Goal: Check status

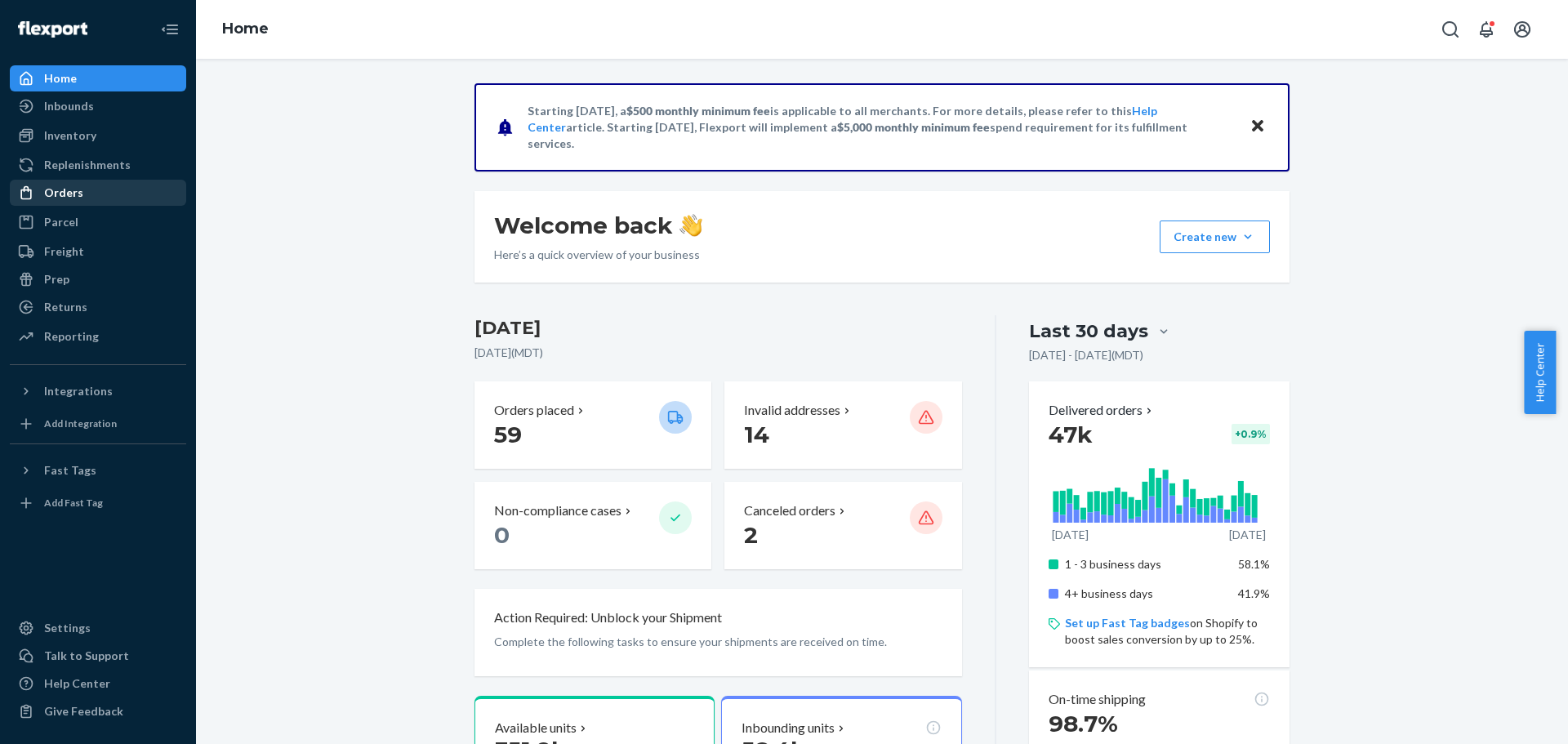
click at [67, 195] on div "Orders" at bounding box center [63, 192] width 39 height 17
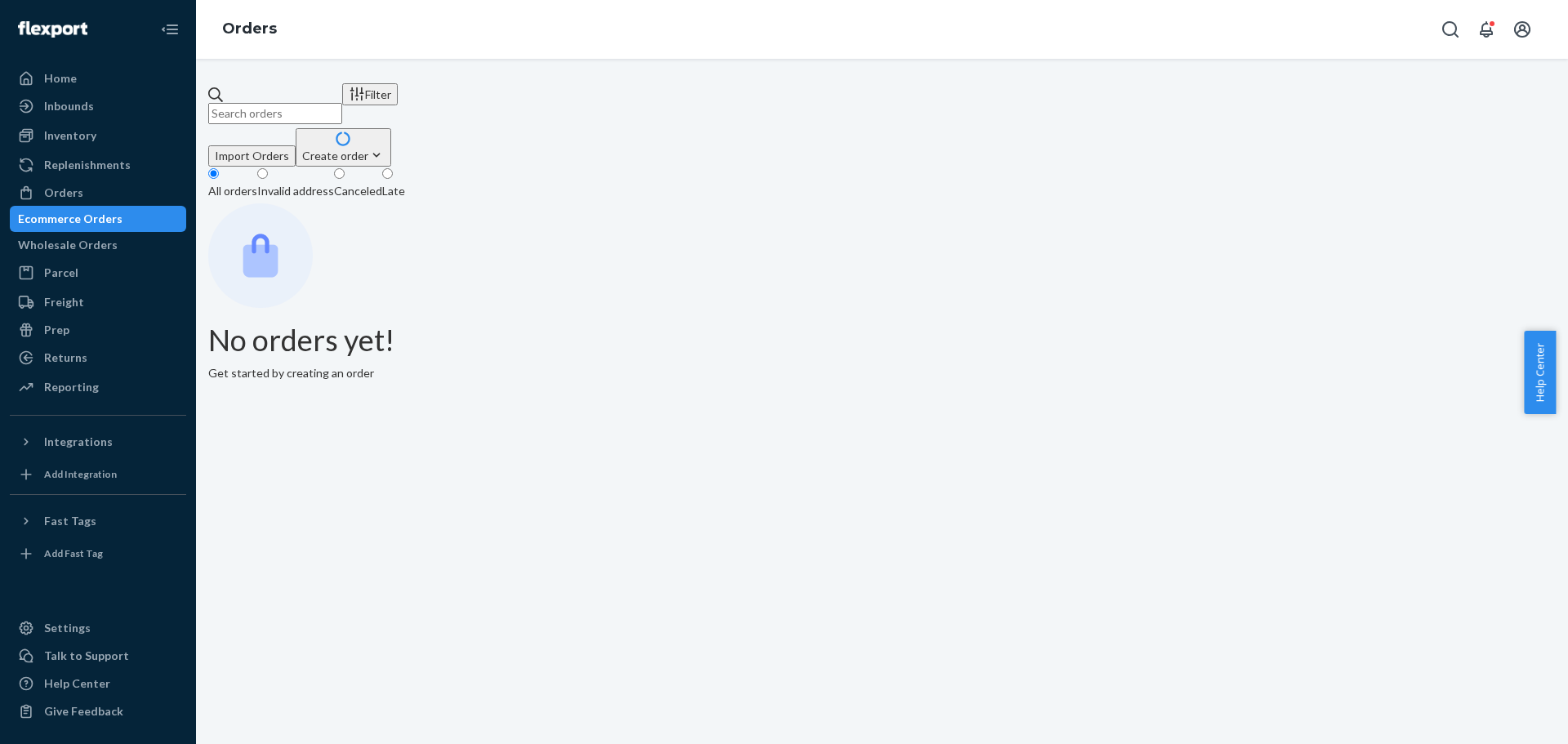
click at [342, 108] on input "text" at bounding box center [275, 114] width 134 height 21
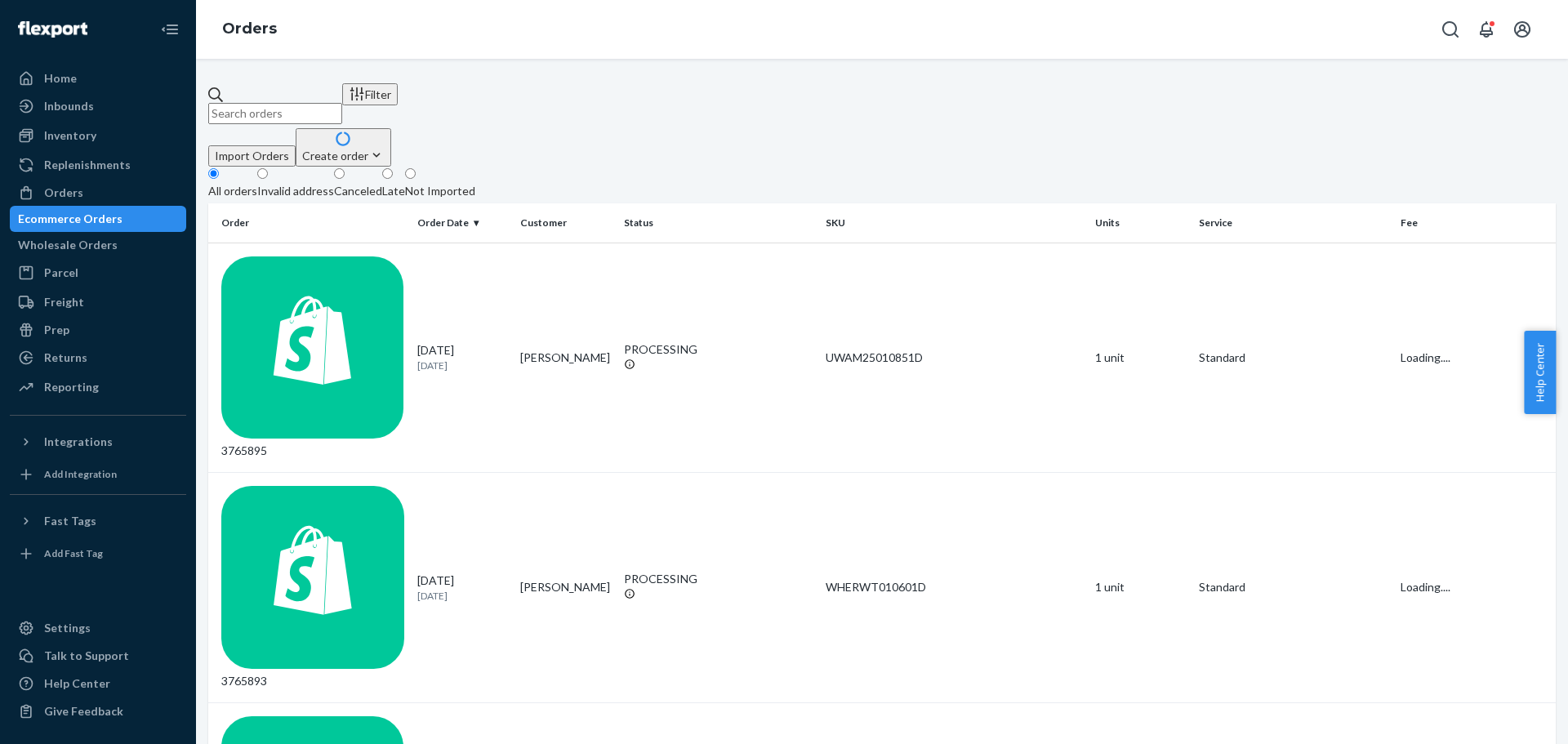
paste input "112-5148187-5921853"
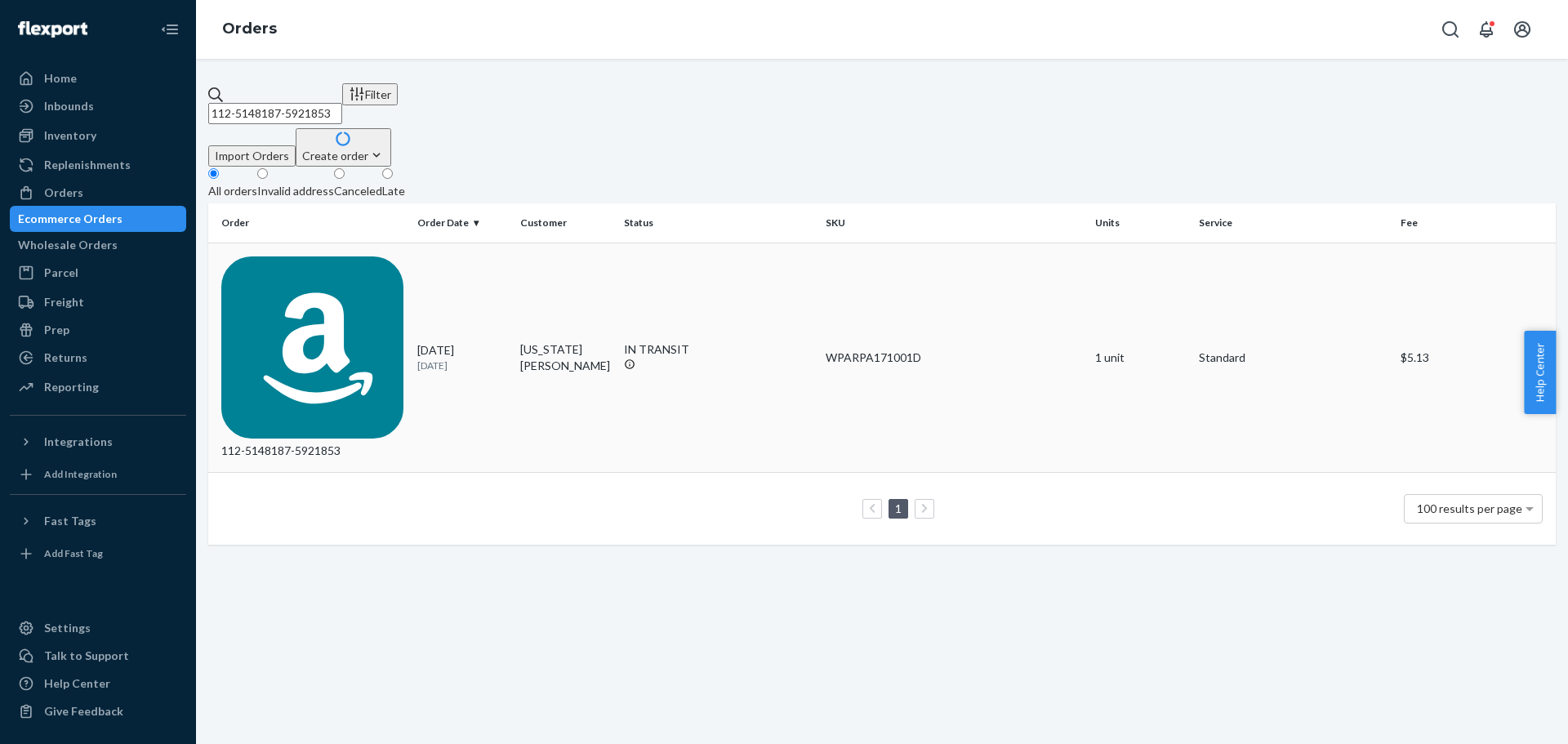
type input "112-5148187-5921853"
click at [355, 243] on td "112-5148187-5921853" at bounding box center [309, 357] width 203 height 230
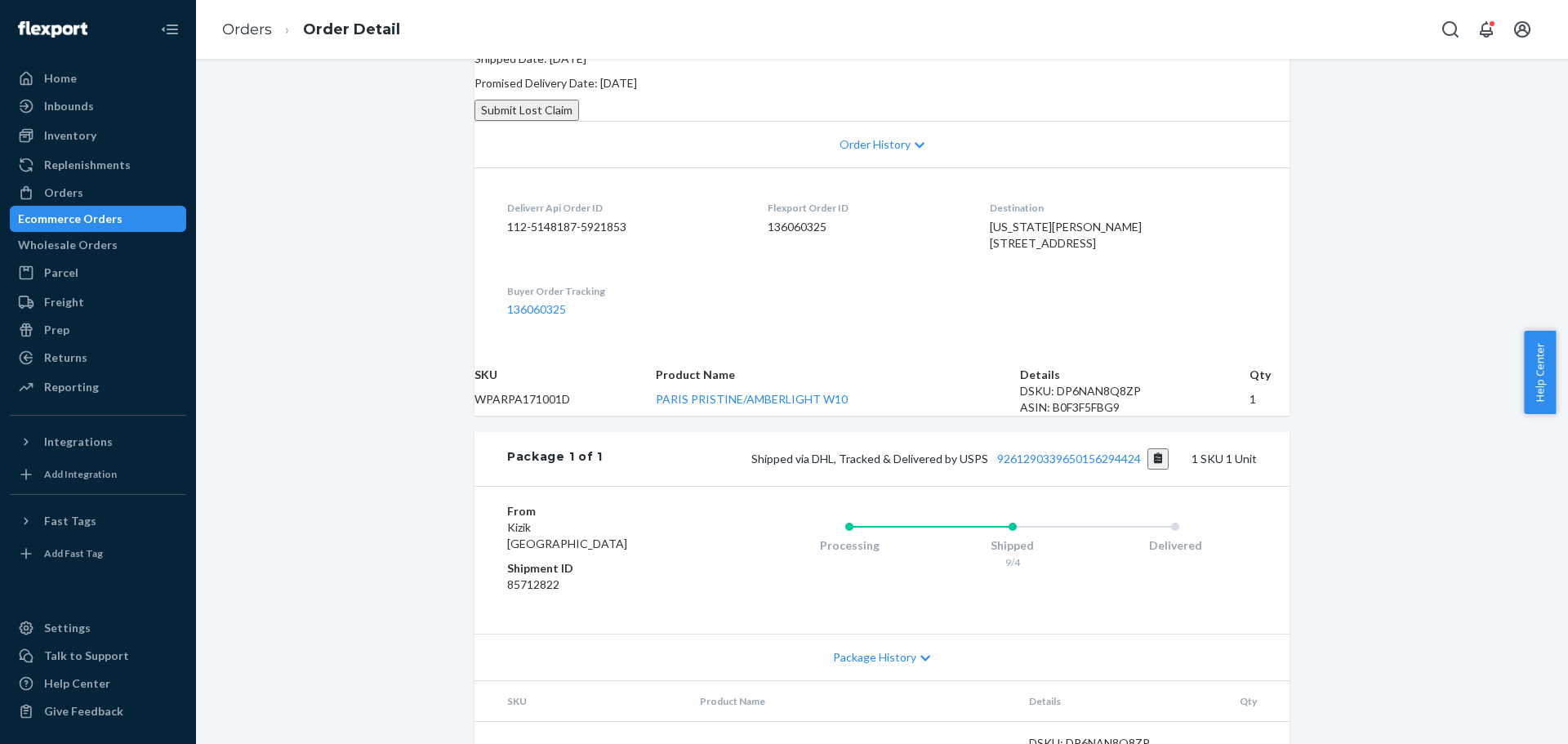
scroll to position [409, 0]
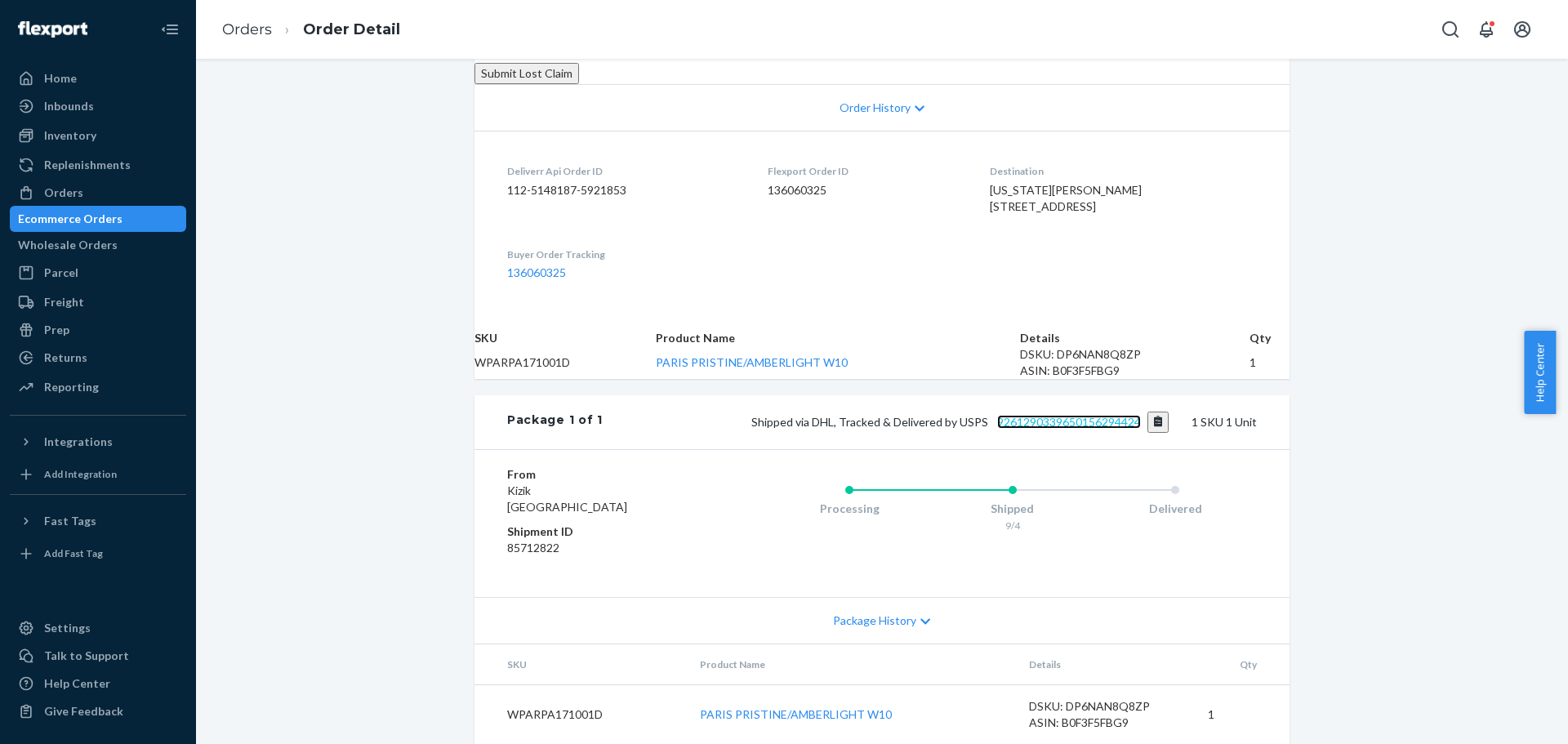
click at [1066, 429] on link "9261290339650156294424" at bounding box center [1069, 422] width 144 height 14
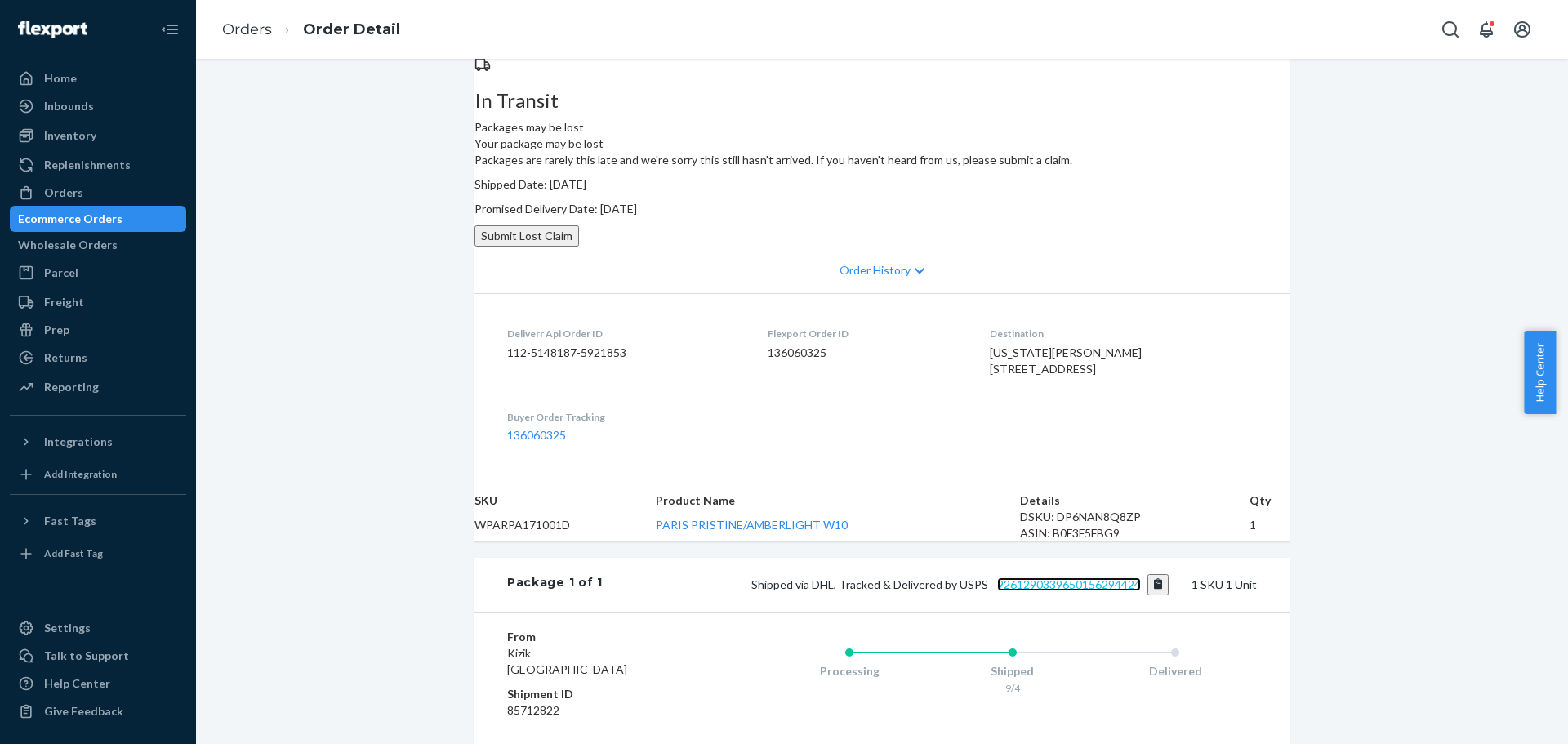
scroll to position [82, 0]
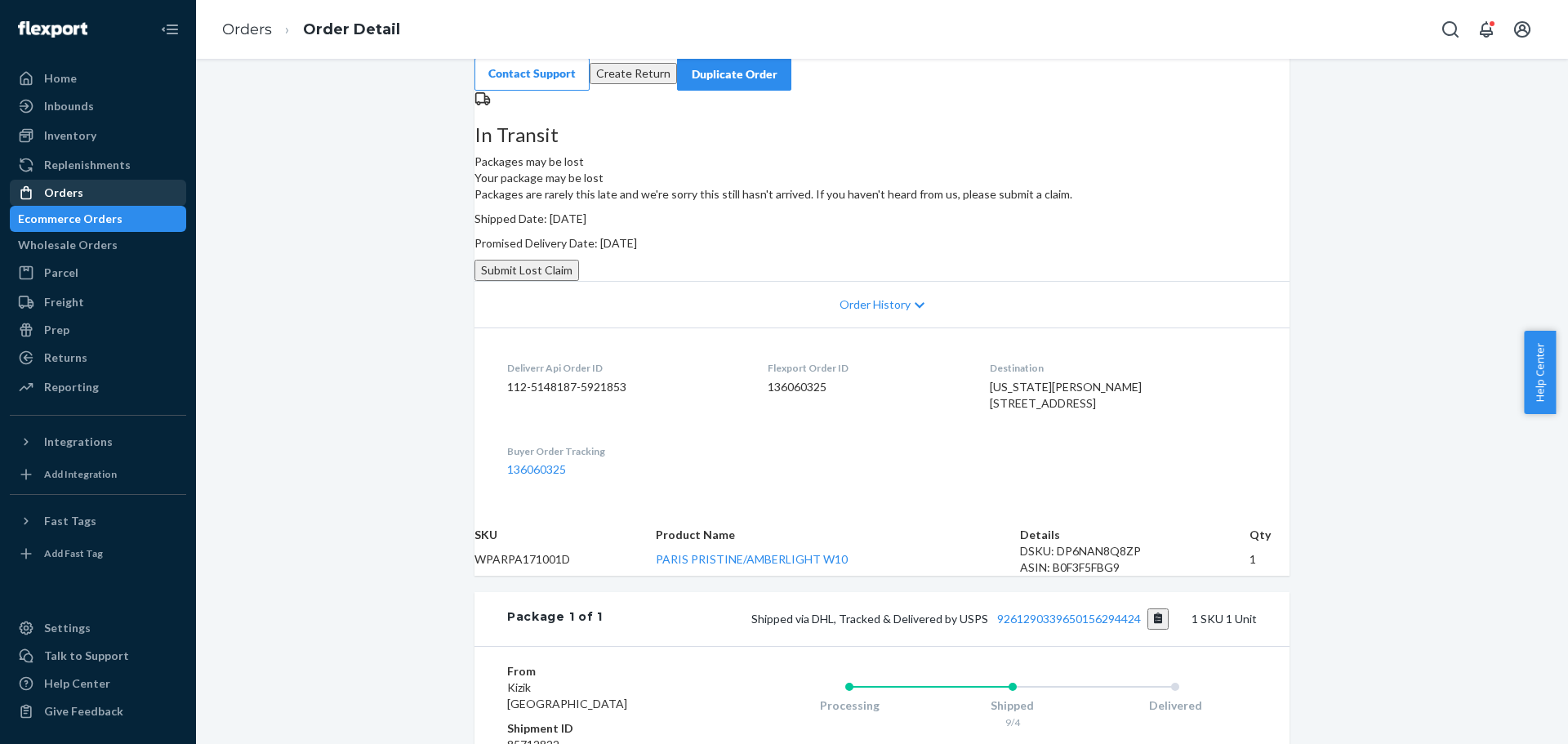
click at [104, 189] on div "Orders" at bounding box center [98, 193] width 173 height 23
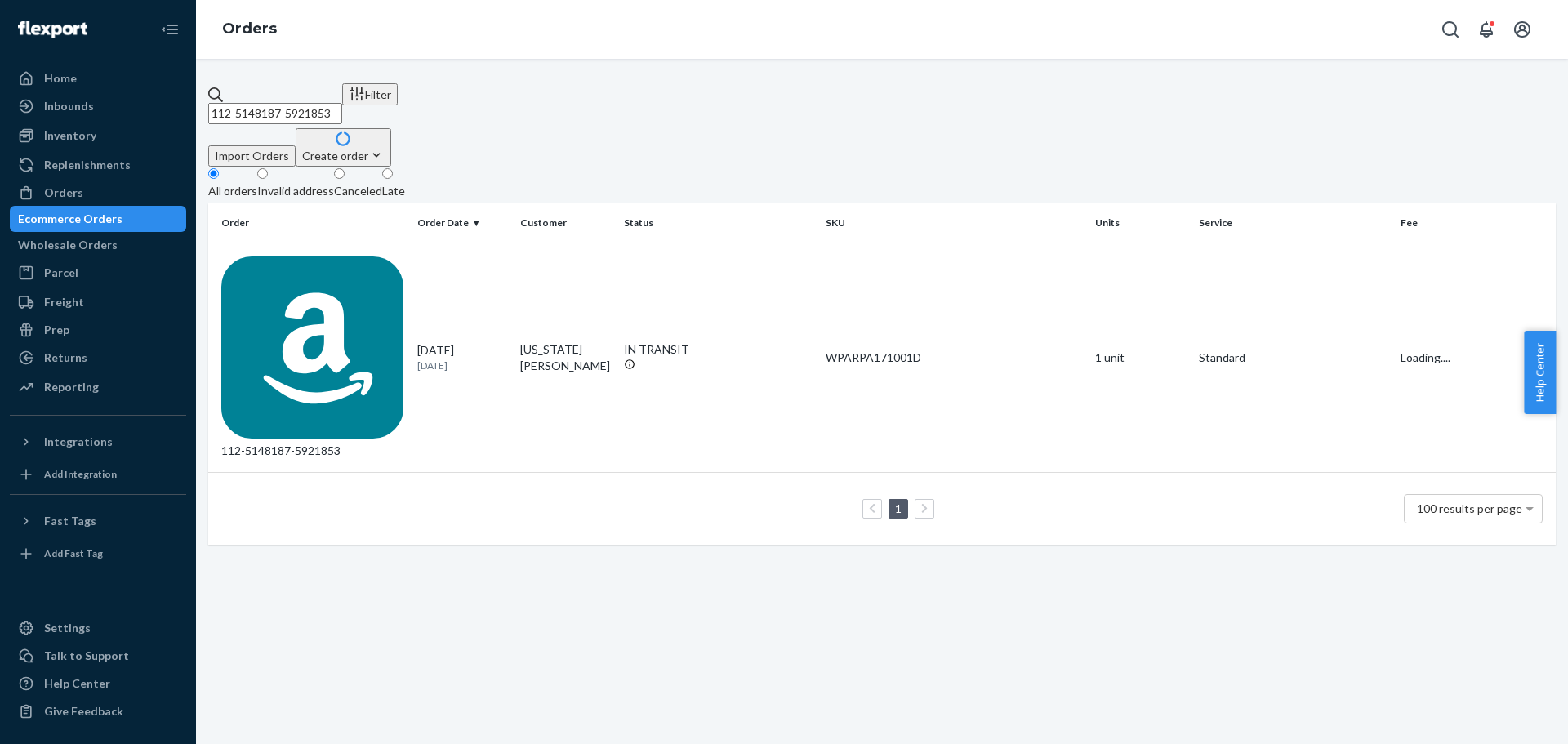
click at [332, 103] on input "112-5148187-5921853" at bounding box center [275, 114] width 134 height 21
paste input "2999649-7788255"
type input "112-2999649-7788255"
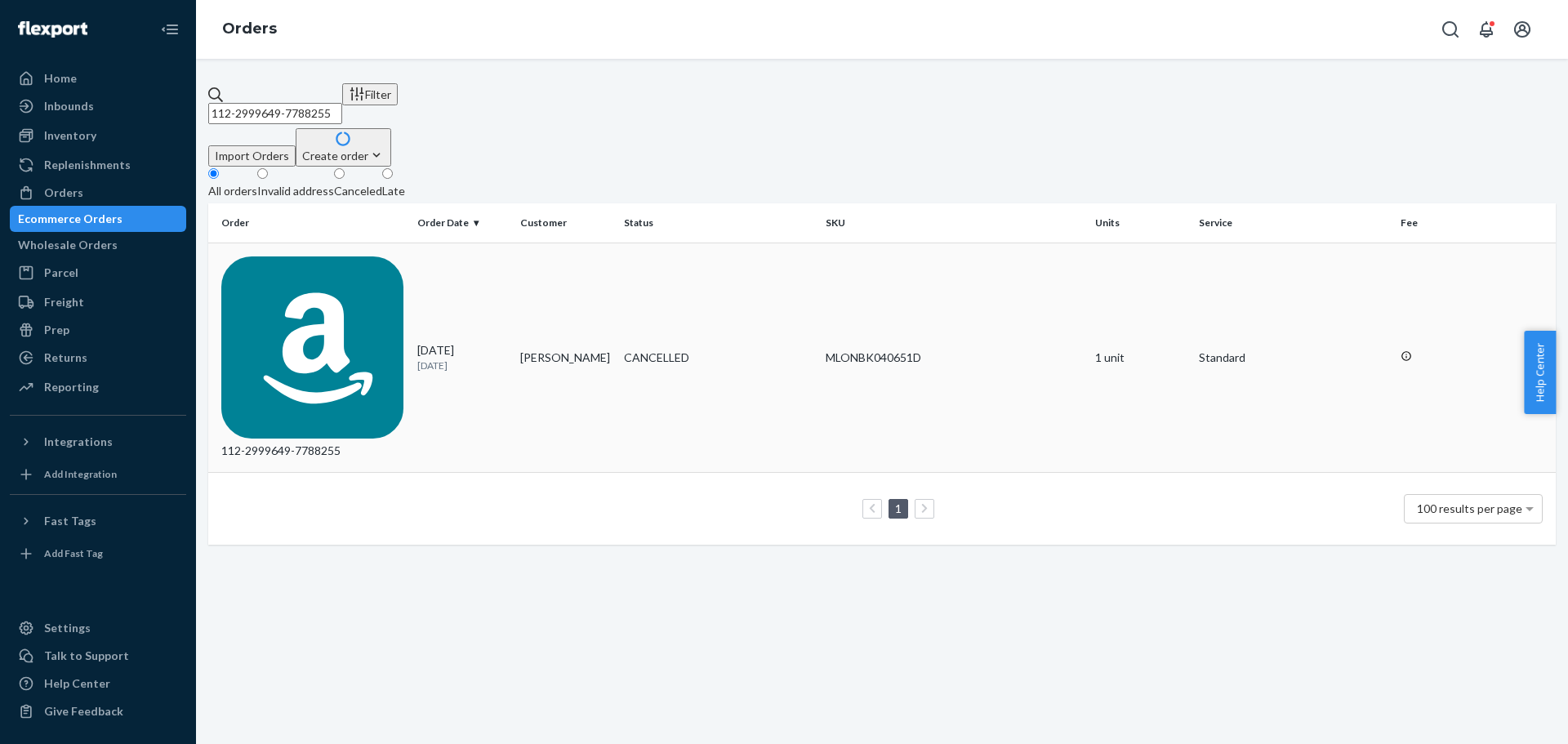
click at [278, 256] on div "112-2999649-7788255" at bounding box center [313, 357] width 183 height 203
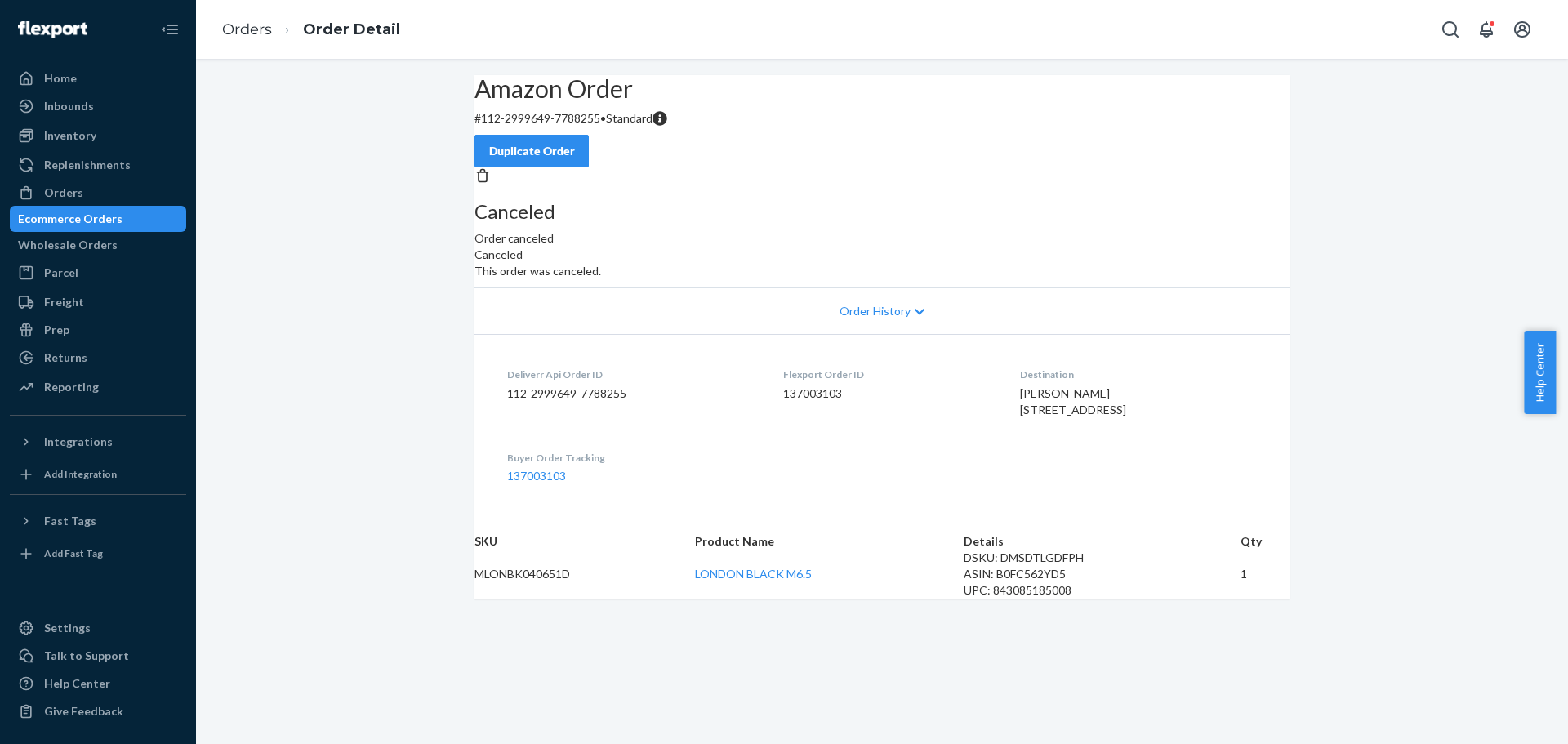
scroll to position [36, 0]
